Goal: Task Accomplishment & Management: Manage account settings

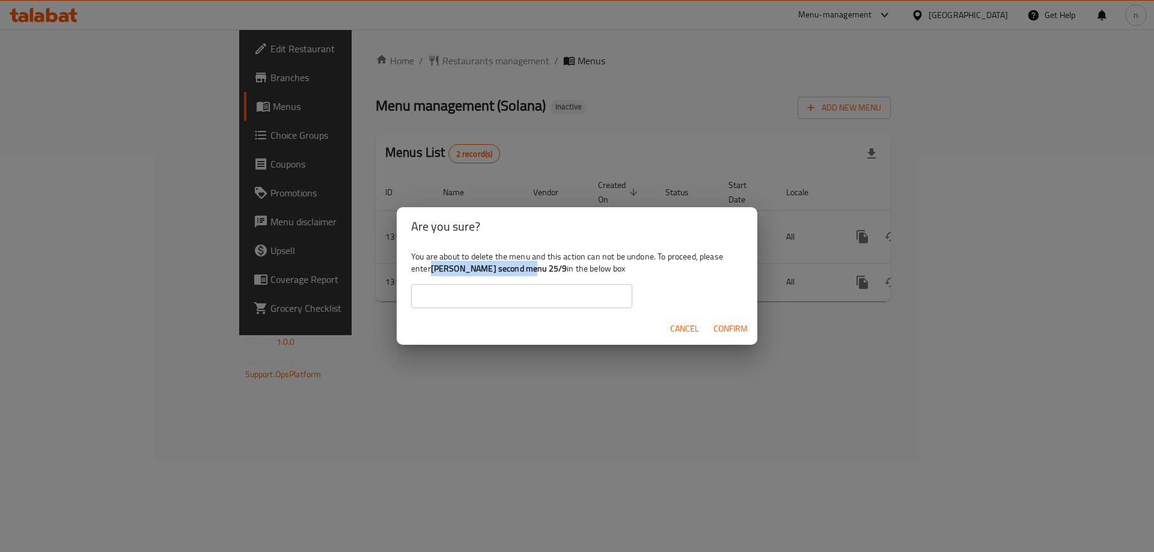
drag, startPoint x: 433, startPoint y: 269, endPoint x: 526, endPoint y: 270, distance: 93.7
click at [526, 270] on div "You are about to delete the menu and this action can not be undone. To proceed,…" at bounding box center [577, 279] width 361 height 67
copy b "[PERSON_NAME] second menu 25/9"
click at [485, 293] on input "text" at bounding box center [521, 296] width 221 height 24
paste input "[PERSON_NAME] second menu 25/9"
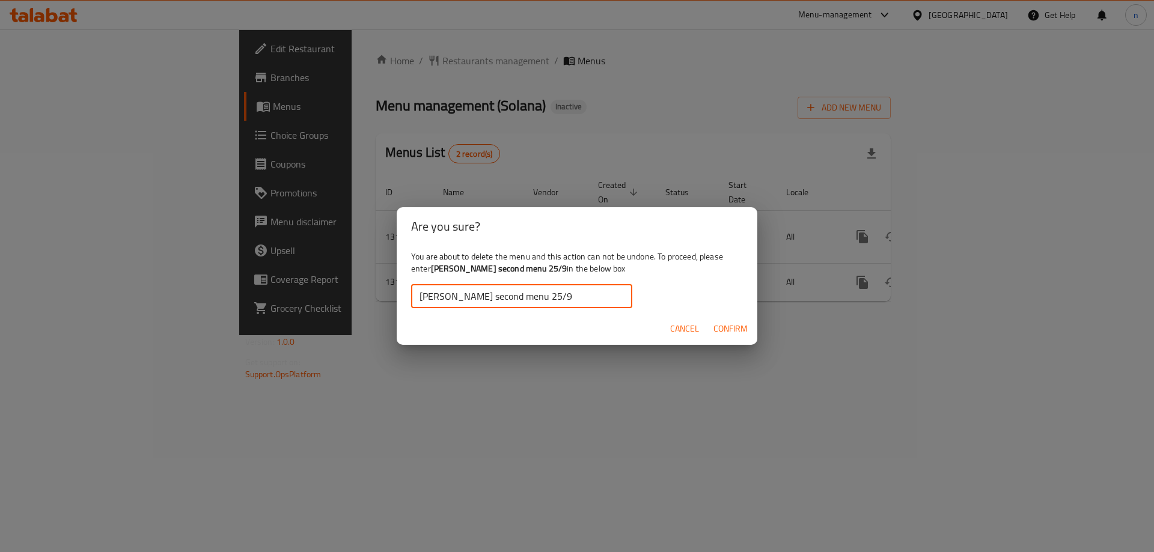
type input "[PERSON_NAME] second menu 25/9"
click at [732, 336] on span "Confirm" at bounding box center [730, 328] width 34 height 15
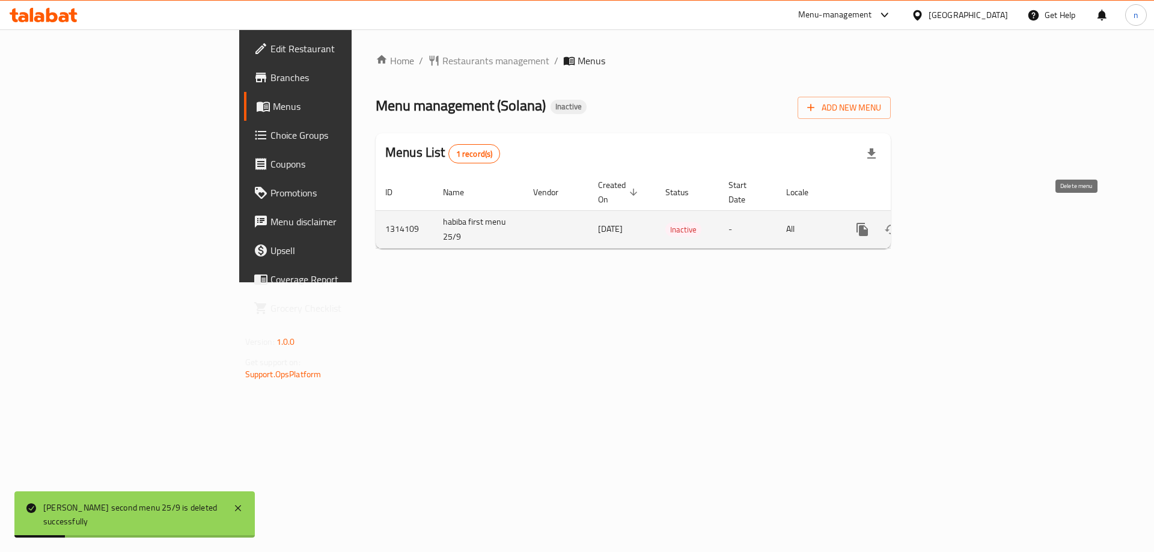
click at [927, 222] on icon "enhanced table" at bounding box center [920, 229] width 14 height 14
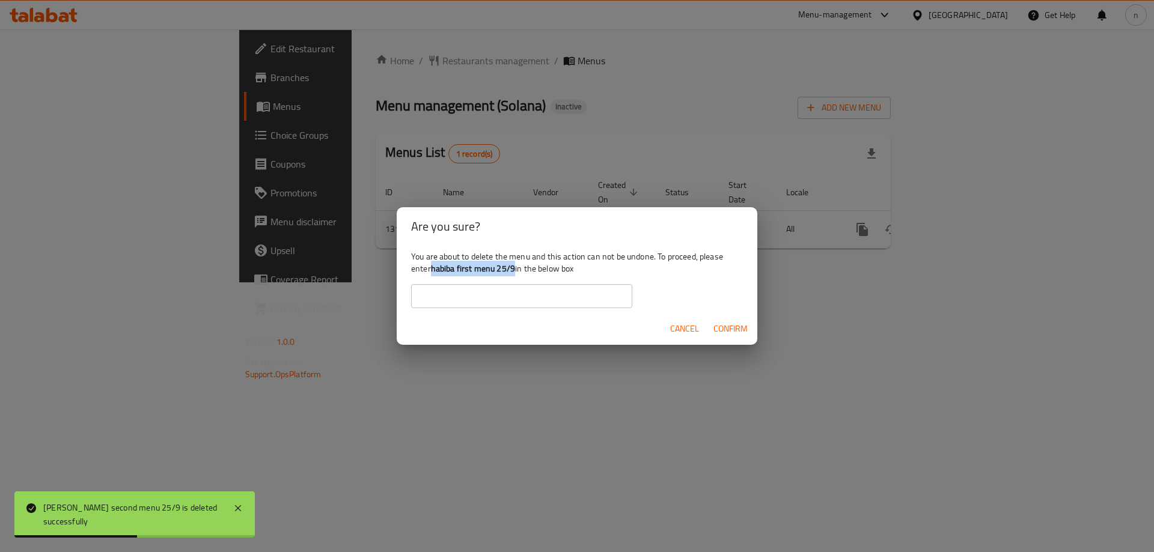
drag, startPoint x: 431, startPoint y: 271, endPoint x: 516, endPoint y: 272, distance: 84.1
click at [516, 272] on div "You are about to delete the menu and this action can not be undone. To proceed,…" at bounding box center [577, 279] width 361 height 67
copy b "habiba first menu 25/9"
click at [508, 294] on input "text" at bounding box center [521, 296] width 221 height 24
paste input "habiba first menu 25/9"
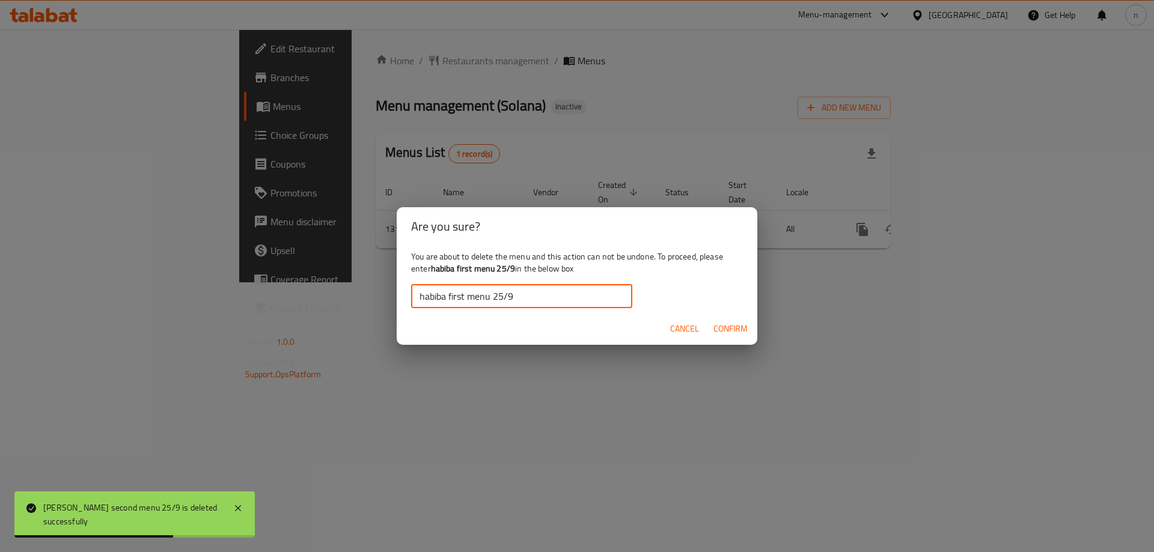
type input "habiba first menu 25/9"
click at [746, 336] on span "Confirm" at bounding box center [730, 328] width 34 height 15
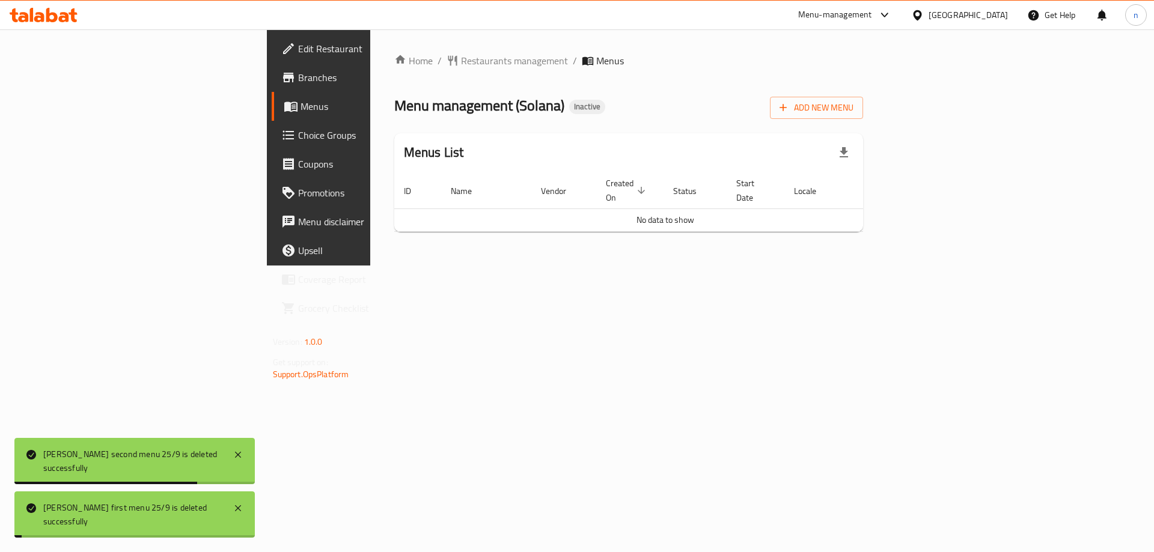
click at [496, 266] on div "Home / Restaurants management / Menus Menu management ( Solana ) Inactive Add N…" at bounding box center [628, 147] width 517 height 236
click at [863, 116] on button "Add New Menu" at bounding box center [816, 108] width 93 height 22
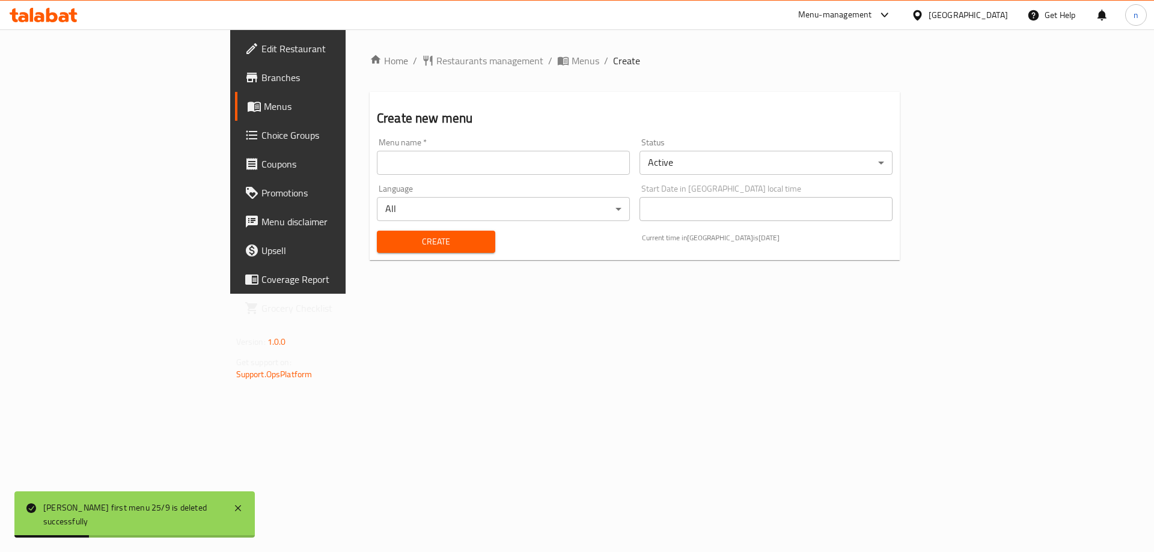
click at [489, 151] on input "text" at bounding box center [503, 163] width 253 height 24
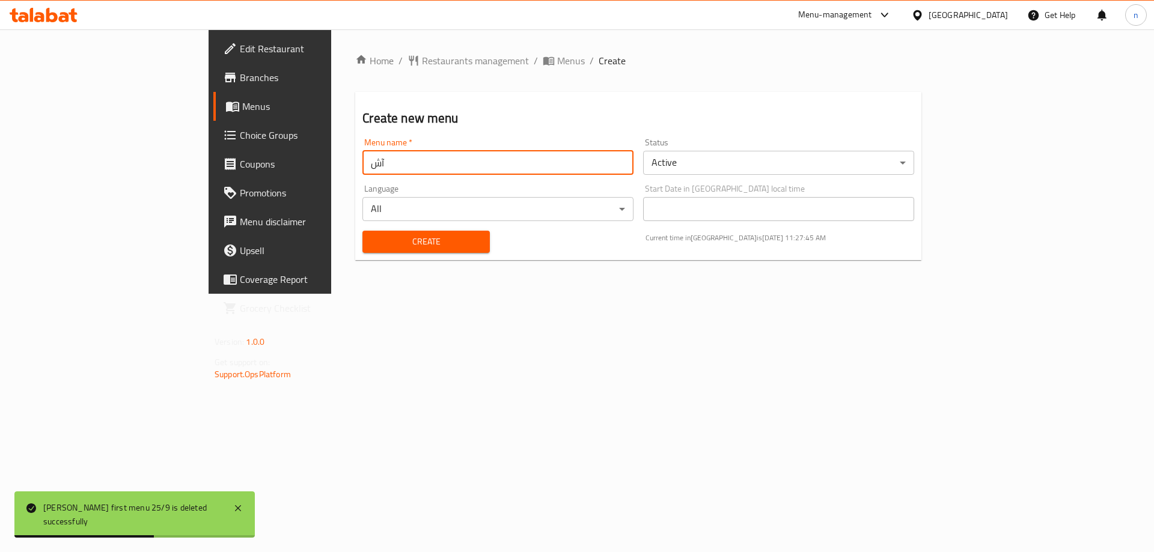
type input "آ"
type input "Nader.8036"
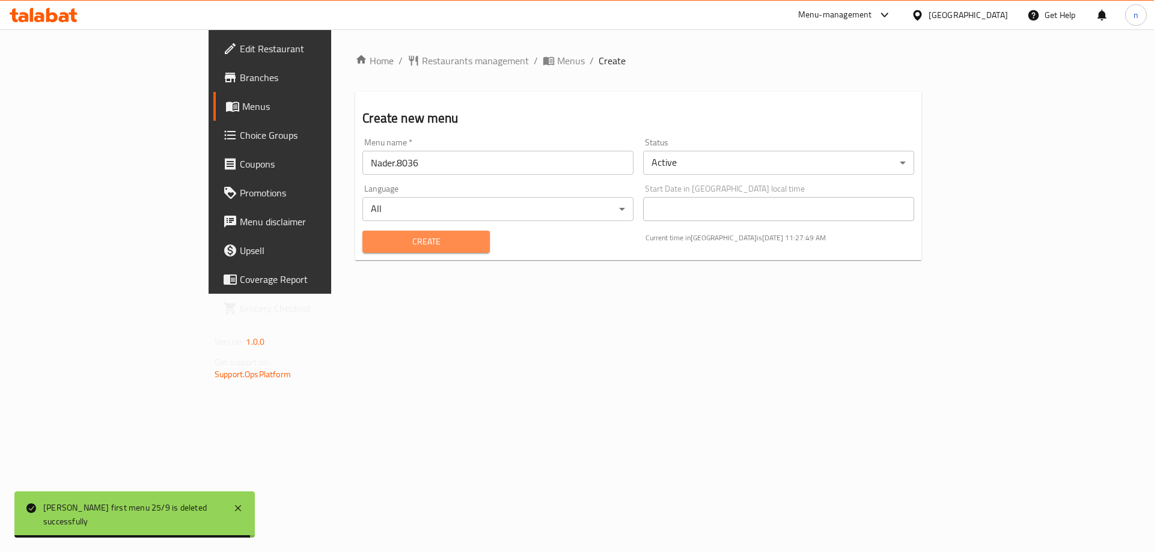
click at [379, 240] on span "Create" at bounding box center [426, 241] width 108 height 15
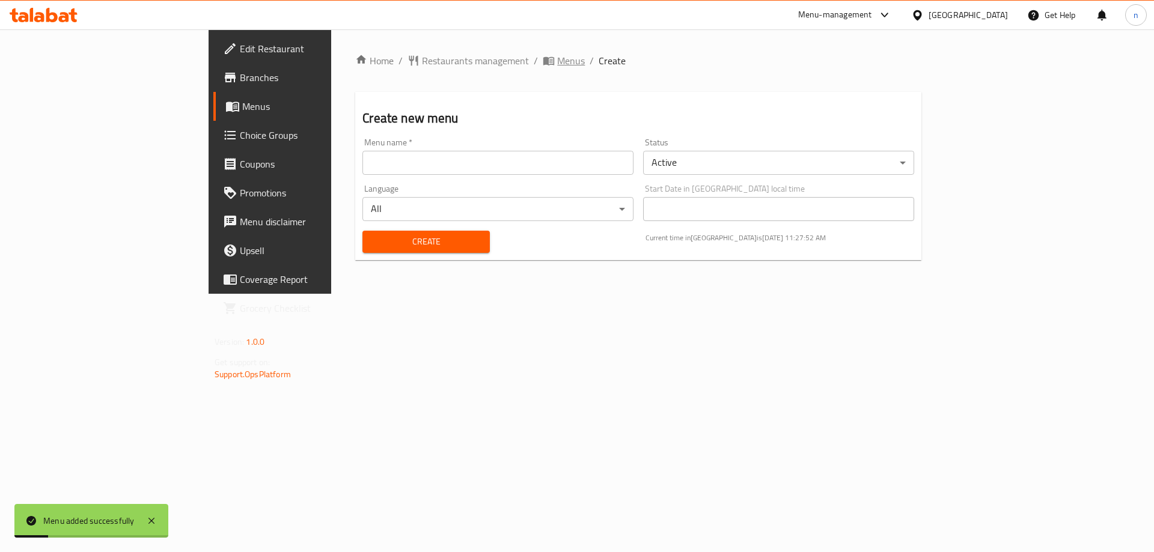
click at [557, 53] on span "Menus" at bounding box center [571, 60] width 28 height 14
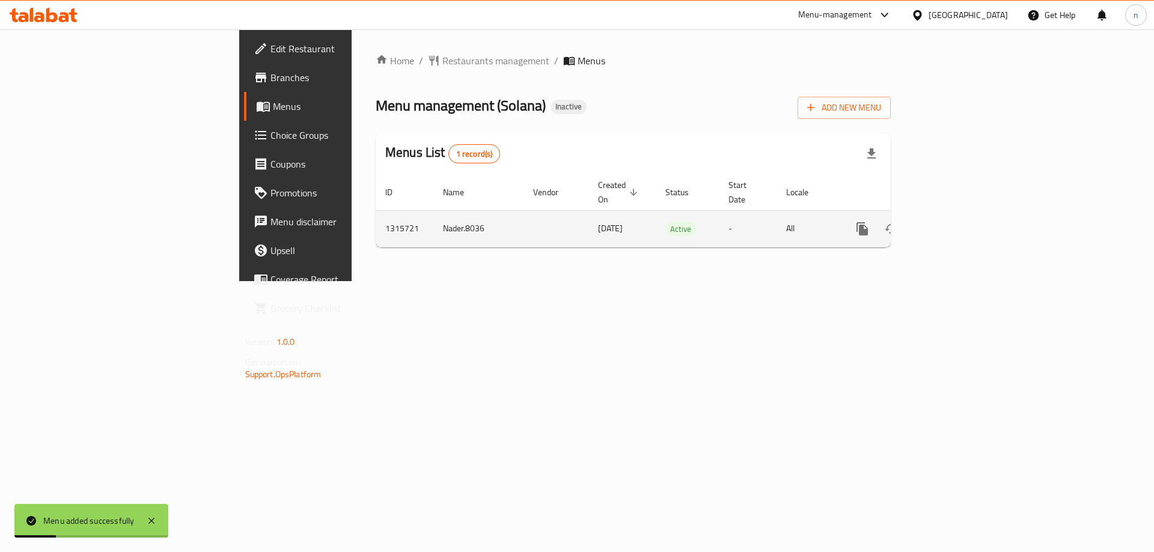
click at [523, 213] on td "enhanced table" at bounding box center [555, 228] width 65 height 37
click at [956, 222] on icon "enhanced table" at bounding box center [949, 229] width 14 height 14
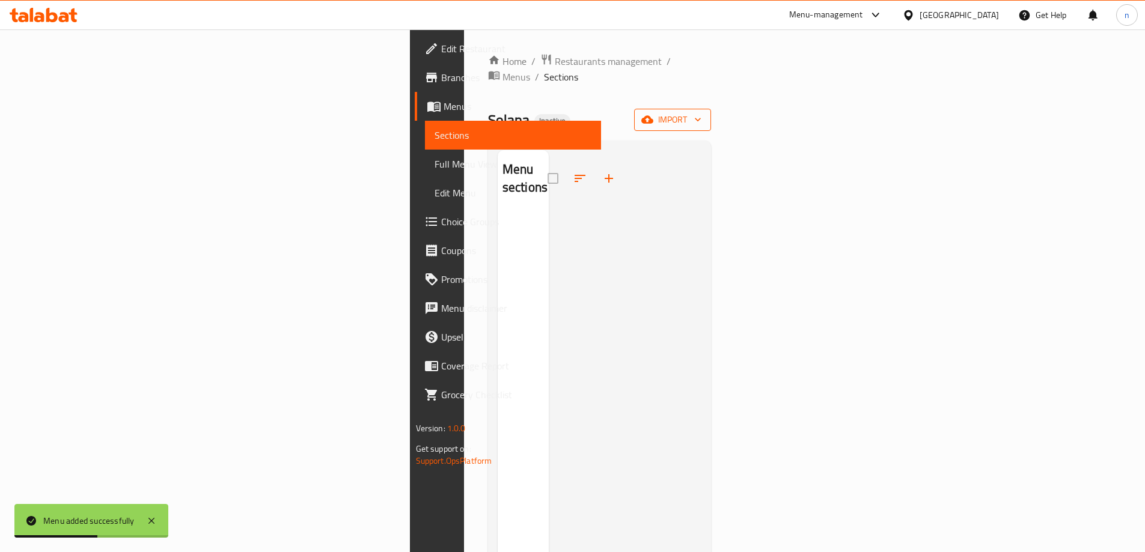
click at [711, 114] on button "import" at bounding box center [672, 120] width 77 height 22
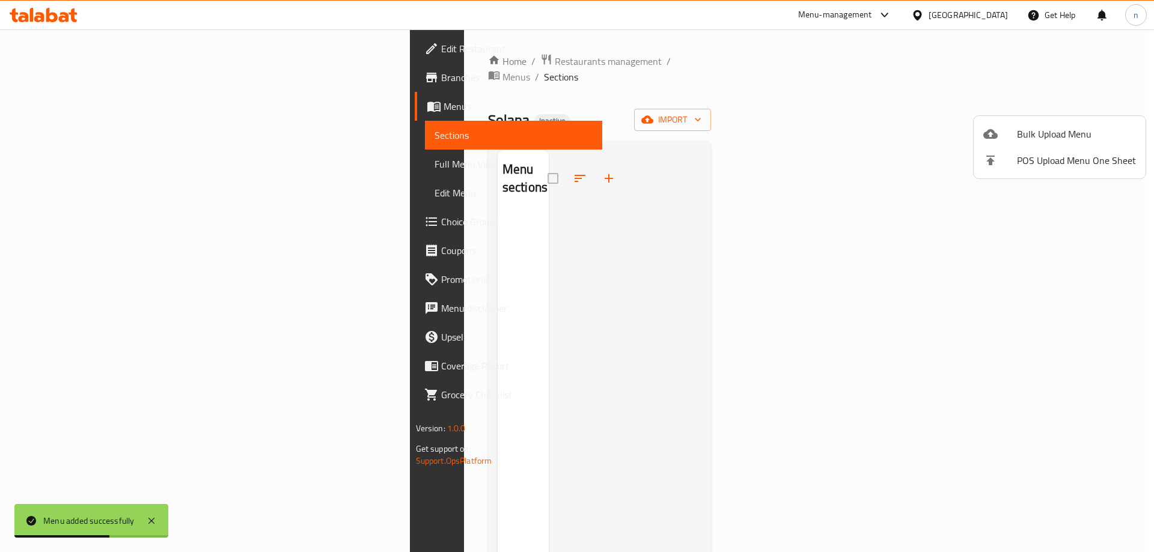
click at [1043, 138] on span "Bulk Upload Menu" at bounding box center [1076, 134] width 119 height 14
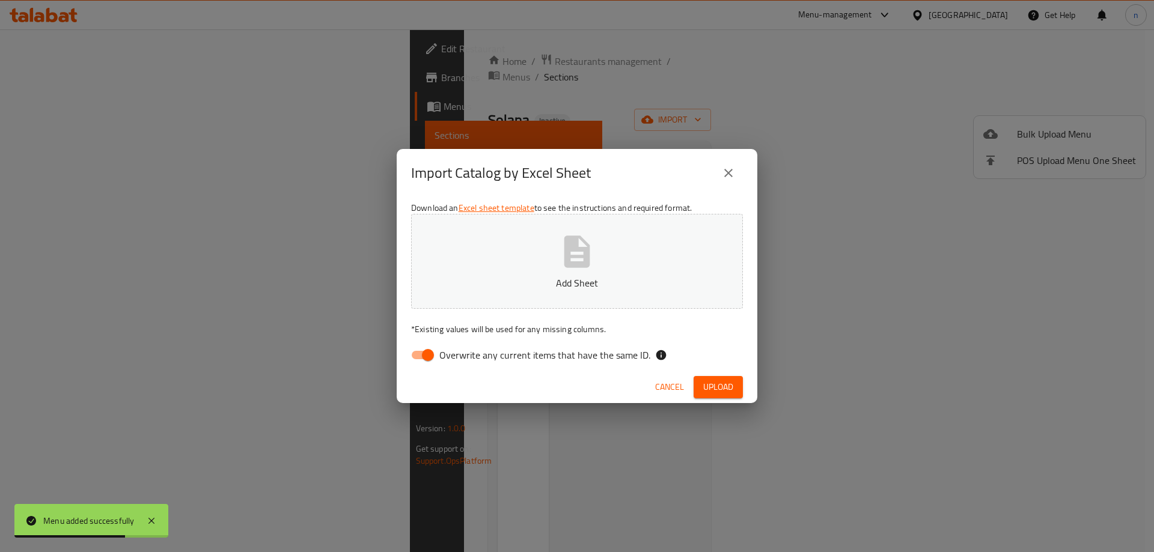
click at [553, 277] on p "Add Sheet" at bounding box center [577, 283] width 294 height 14
click at [423, 356] on input "Overwrite any current items that have the same ID." at bounding box center [428, 355] width 69 height 23
checkbox input "false"
click at [717, 388] on span "Upload" at bounding box center [718, 387] width 30 height 15
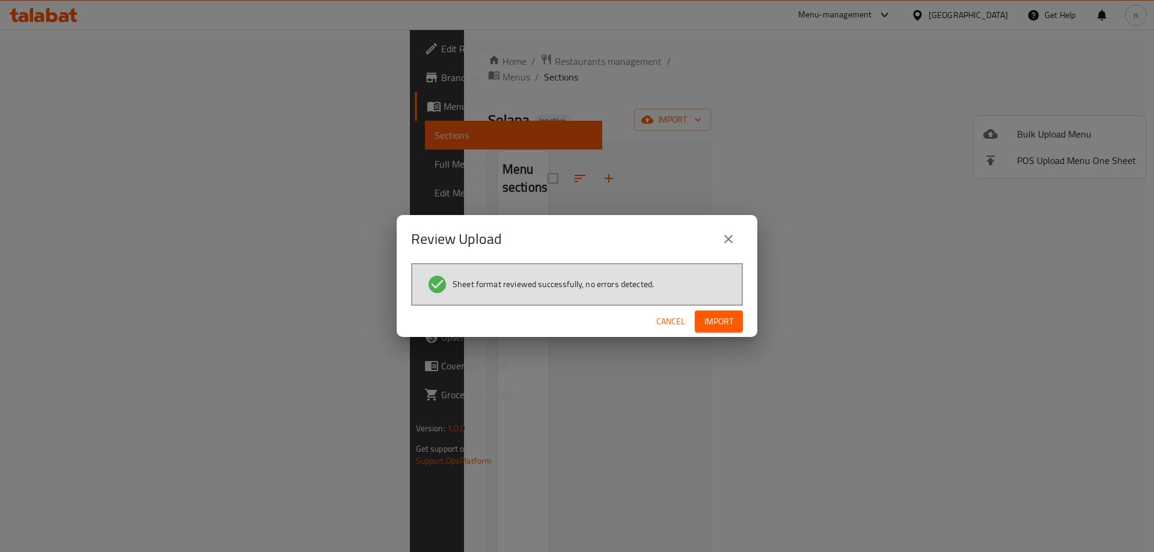
click at [724, 323] on span "Import" at bounding box center [718, 321] width 29 height 15
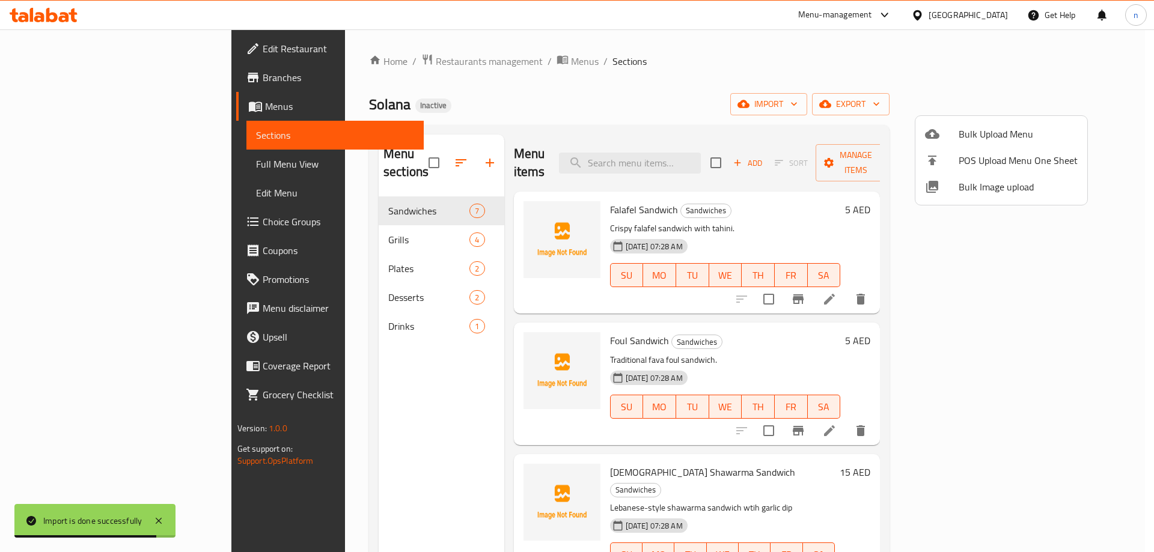
click at [58, 165] on div at bounding box center [577, 276] width 1154 height 552
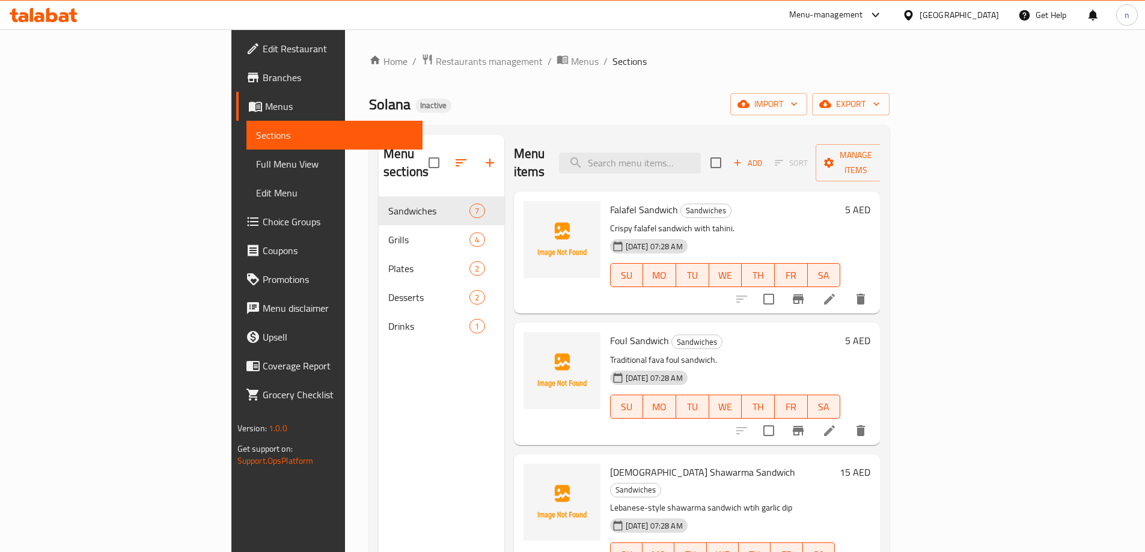
click at [256, 165] on span "Full Menu View" at bounding box center [334, 164] width 157 height 14
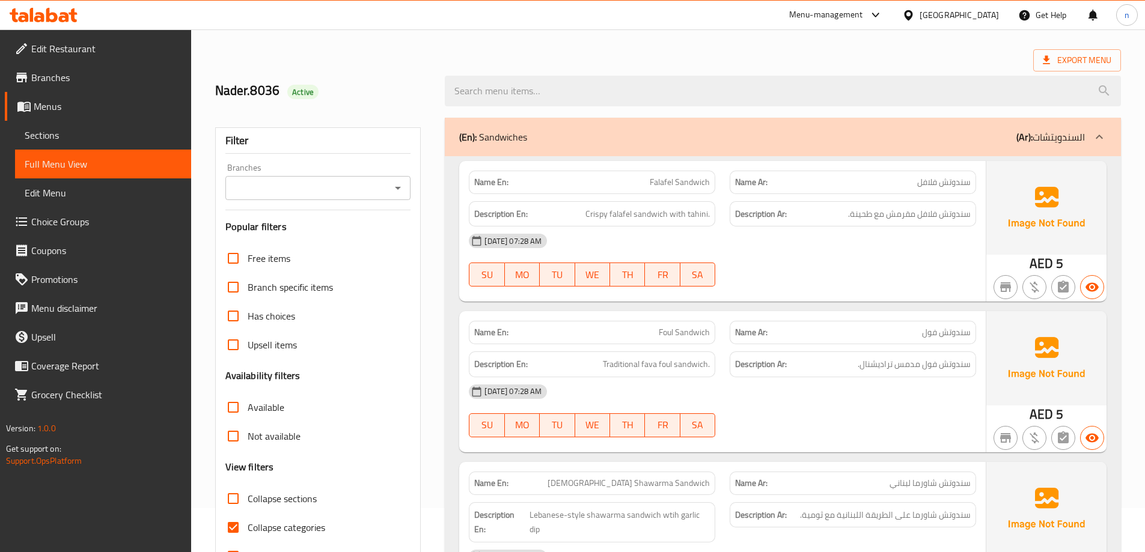
scroll to position [120, 0]
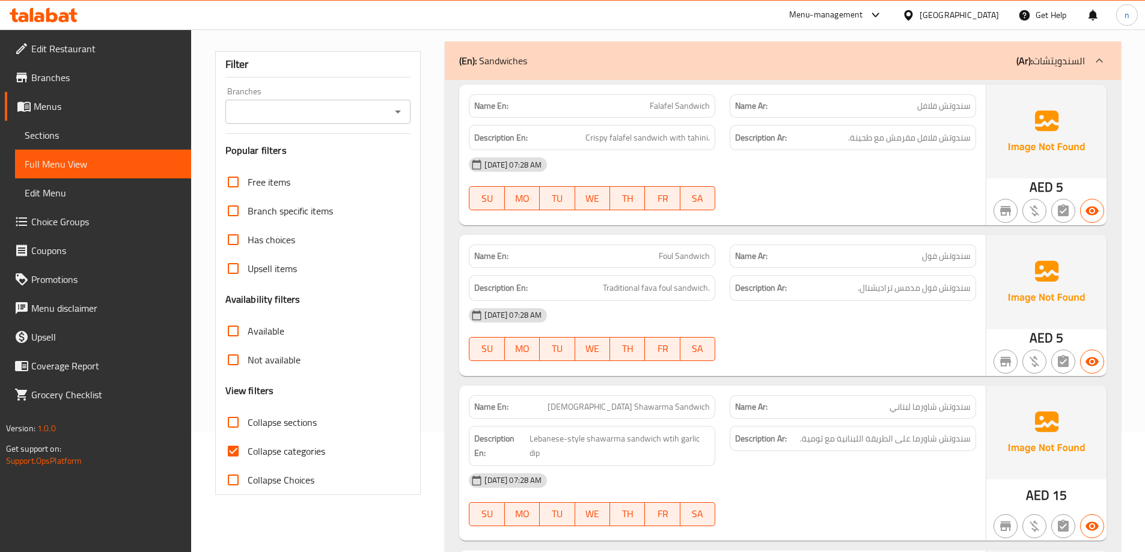
click at [279, 445] on span "Collapse categories" at bounding box center [287, 451] width 78 height 14
click at [248, 445] on input "Collapse categories" at bounding box center [233, 451] width 29 height 29
checkbox input "false"
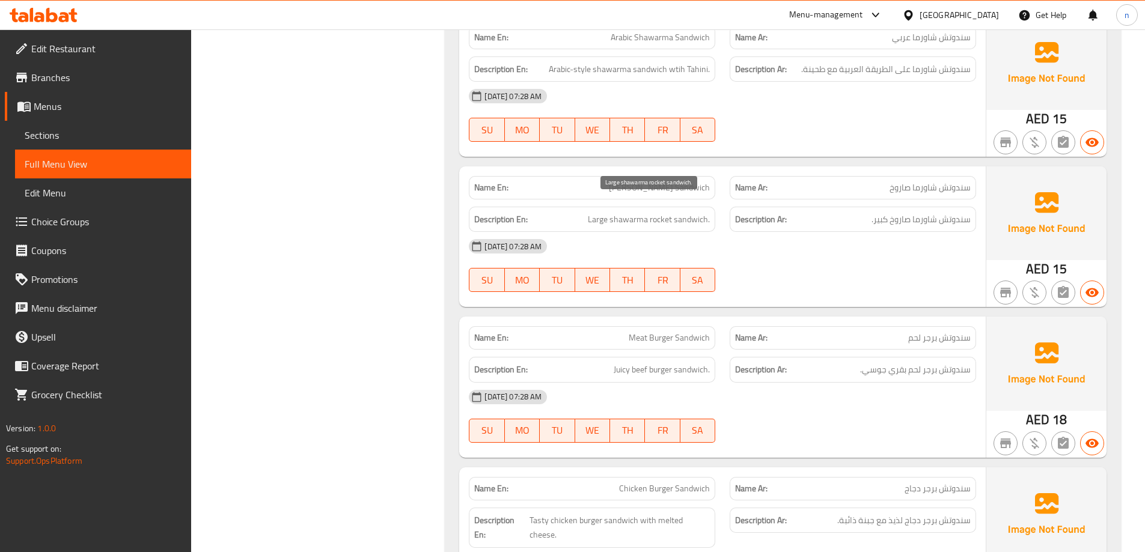
scroll to position [721, 0]
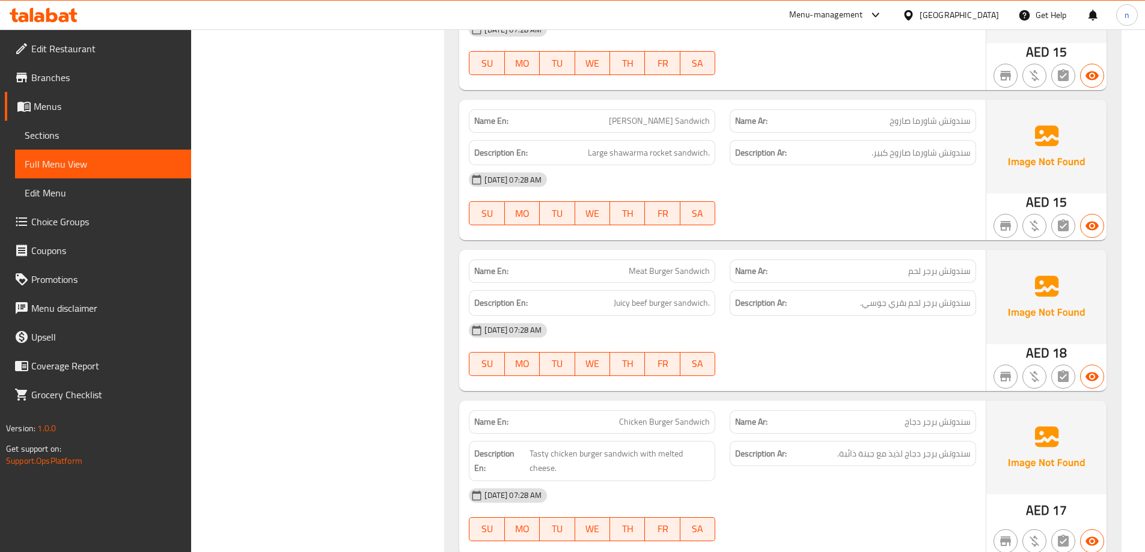
click at [632, 265] on span "Meat Burger Sandwich" at bounding box center [669, 271] width 81 height 13
copy span "Meat Burger Sandwich"
drag, startPoint x: 609, startPoint y: 284, endPoint x: 626, endPoint y: 292, distance: 19.4
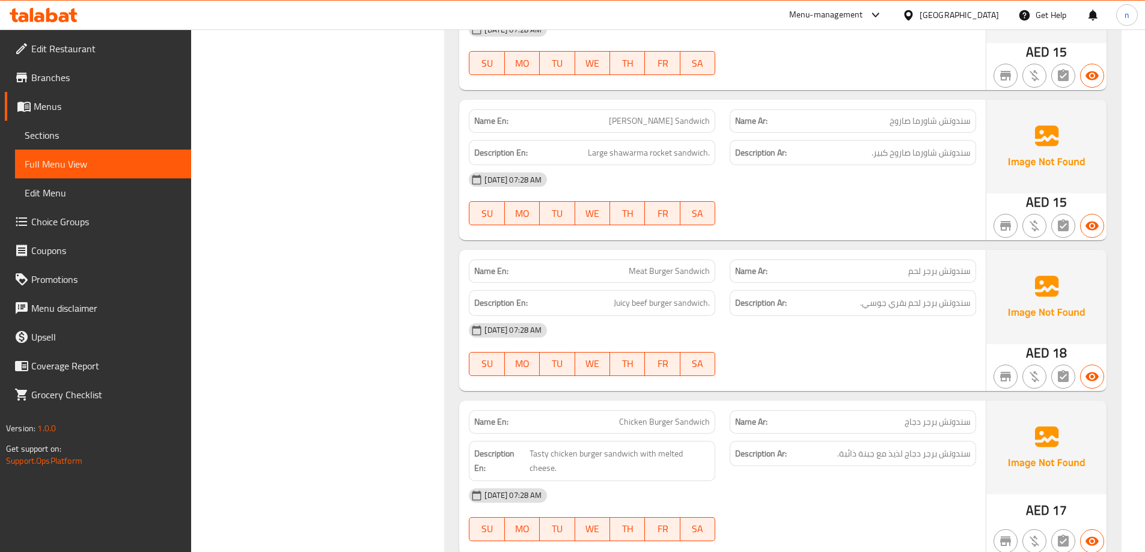
click at [626, 296] on h6 "Description En: Juicy beef burger sandwich." at bounding box center [592, 303] width 236 height 15
click at [614, 296] on span "Juicy beef burger sandwich." at bounding box center [662, 303] width 96 height 15
drag, startPoint x: 611, startPoint y: 290, endPoint x: 713, endPoint y: 297, distance: 103.0
click at [713, 297] on div "Description En: Juicy beef burger sandwich." at bounding box center [592, 303] width 246 height 26
copy span "Juicy beef burger sandwich."
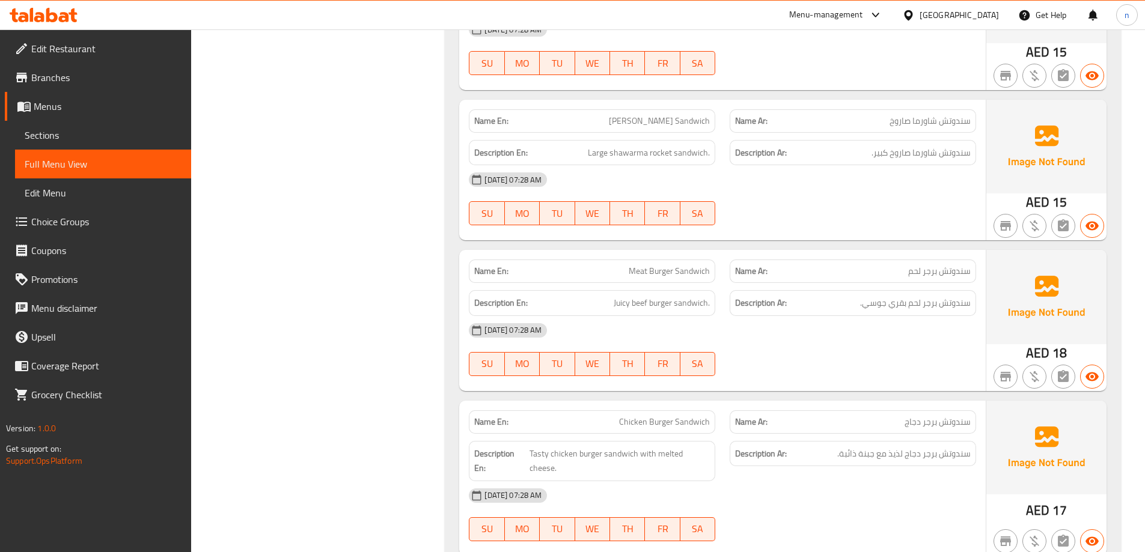
click at [760, 316] on div "[DATE] 07:28 AM" at bounding box center [723, 330] width 522 height 29
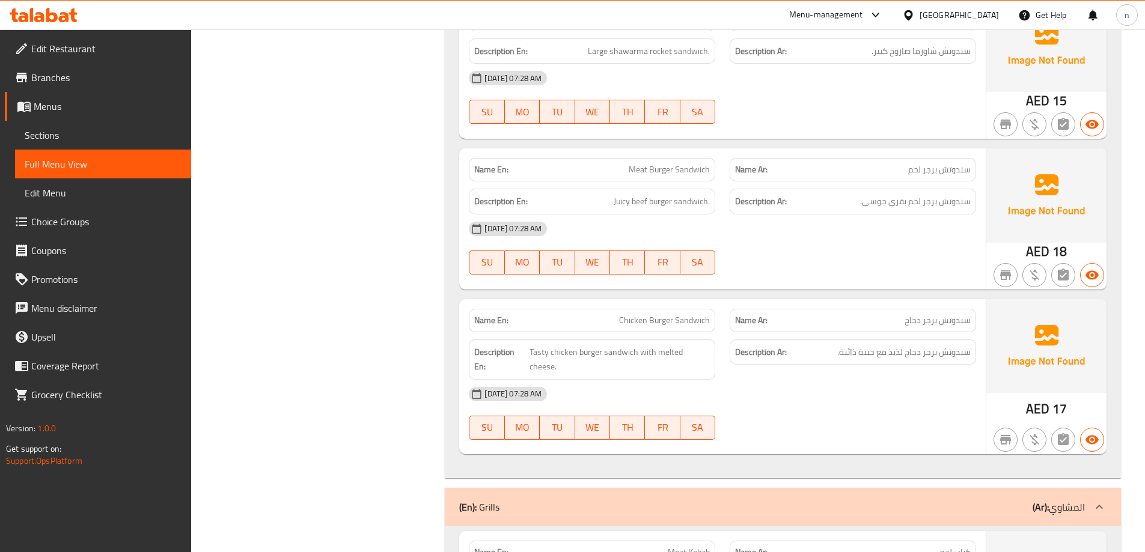
scroll to position [841, 0]
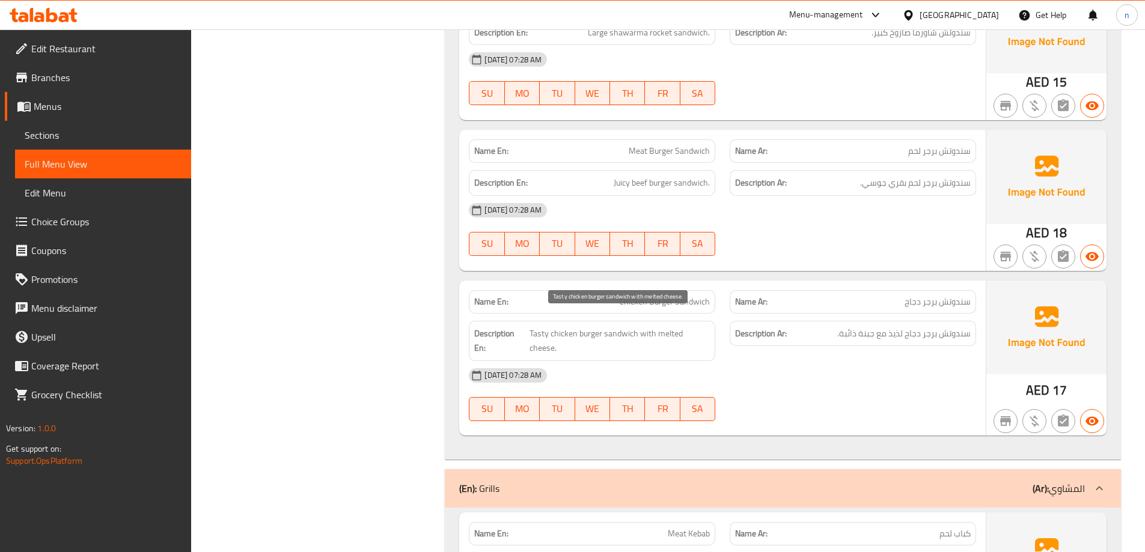
click at [540, 326] on span "Tasty chicken burger sandwich with melted cheese." at bounding box center [619, 340] width 180 height 29
copy span "Tasty"
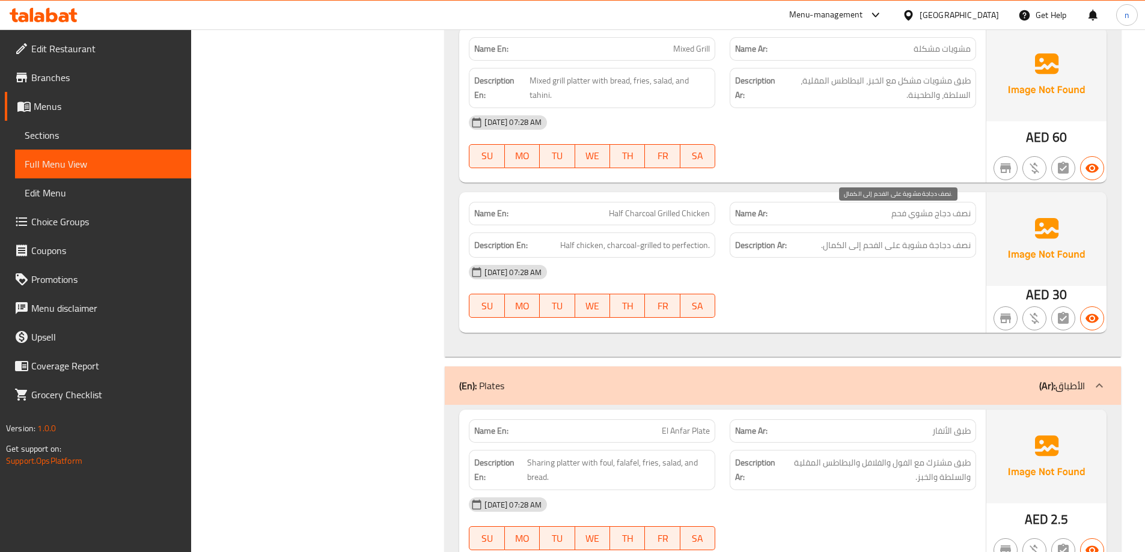
scroll to position [1743, 0]
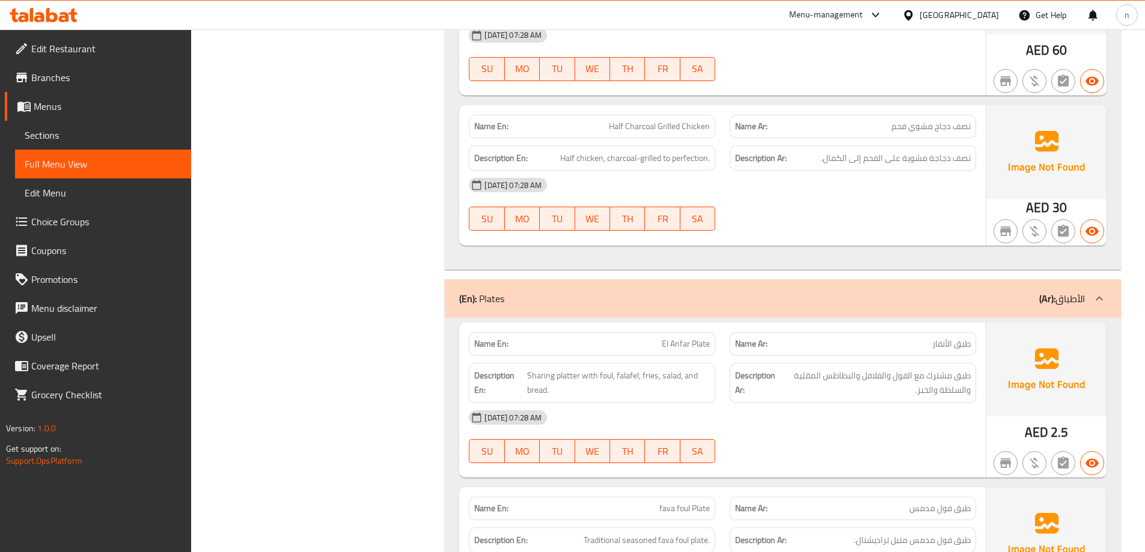
click at [528, 368] on h6 "Description En: Sharing platter with foul, falafel, fries, salad, and bread." at bounding box center [592, 382] width 236 height 29
drag, startPoint x: 528, startPoint y: 350, endPoint x: 580, endPoint y: 349, distance: 52.3
click at [580, 368] on span "Sharing platter with foul, falafel, fries, salad, and bread." at bounding box center [618, 382] width 183 height 29
click at [794, 403] on div "[DATE] 07:28 AM" at bounding box center [723, 417] width 522 height 29
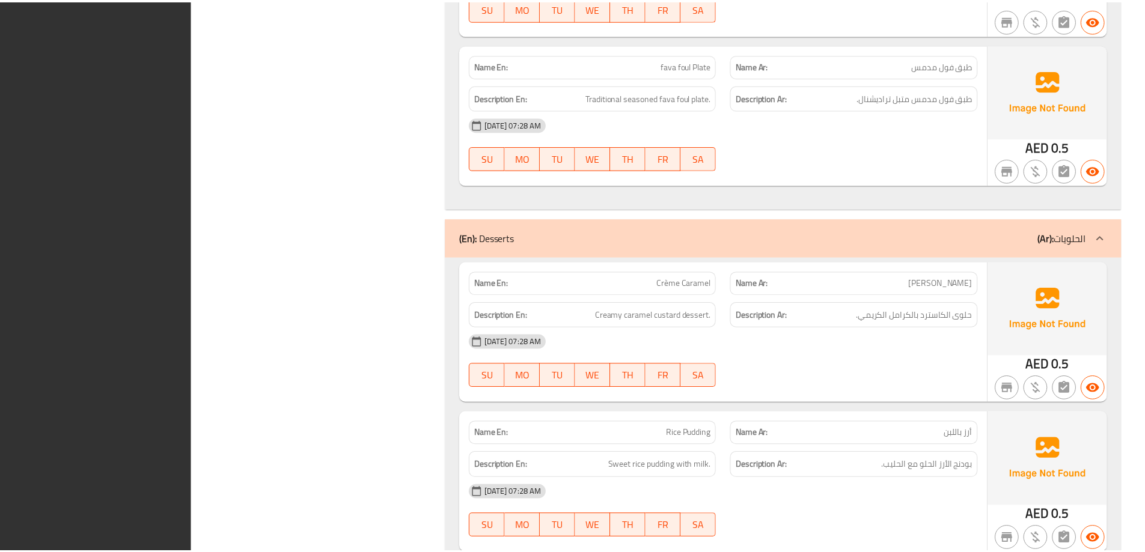
scroll to position [2424, 0]
